Goal: Find specific page/section: Find specific page/section

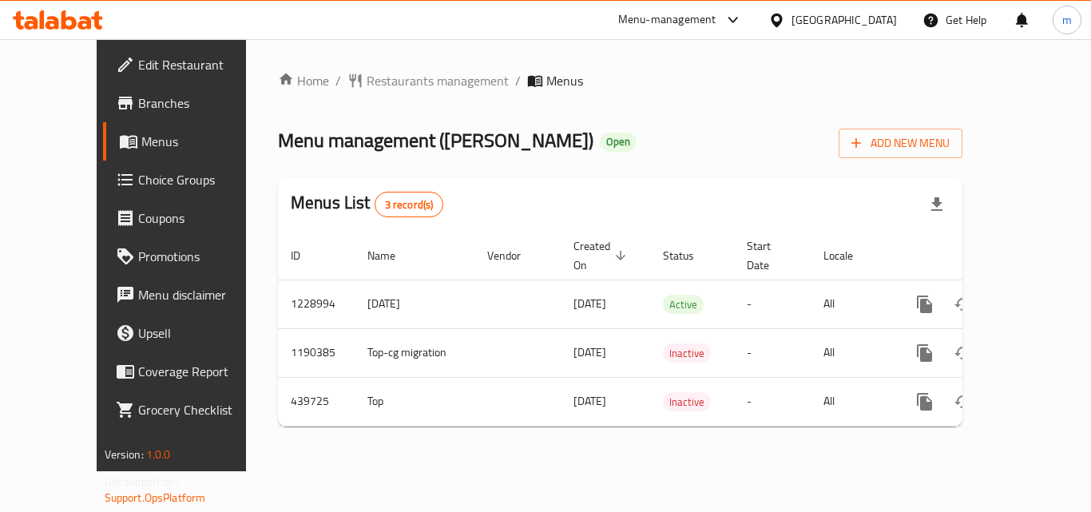
click at [94, 9] on div at bounding box center [58, 20] width 116 height 32
click at [45, 30] on div at bounding box center [58, 20] width 116 height 32
click at [58, 23] on icon at bounding box center [53, 23] width 14 height 14
click at [69, 18] on icon at bounding box center [69, 19] width 15 height 19
